Goal: Check status: Check status

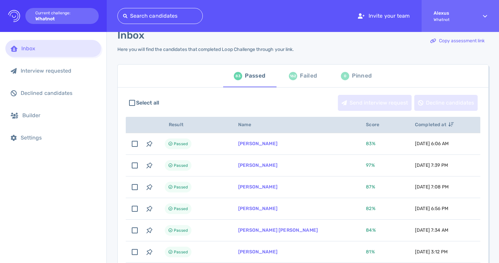
scroll to position [9, 0]
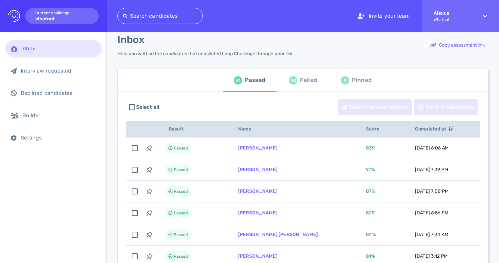
click at [301, 84] on div "Failed" at bounding box center [308, 80] width 17 height 10
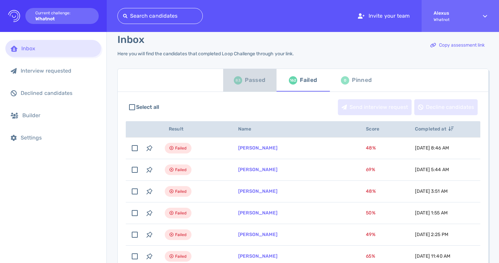
click at [240, 79] on div "83" at bounding box center [238, 80] width 8 height 8
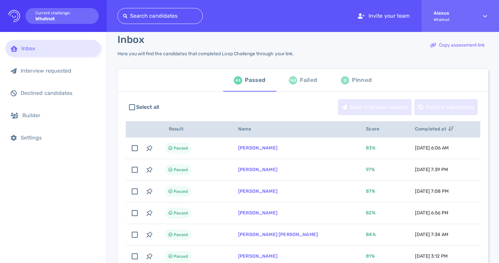
click at [304, 82] on div "Failed" at bounding box center [308, 80] width 17 height 10
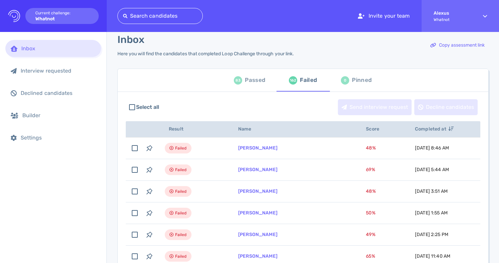
click at [256, 82] on div "Passed" at bounding box center [255, 80] width 20 height 10
